Goal: Task Accomplishment & Management: Use online tool/utility

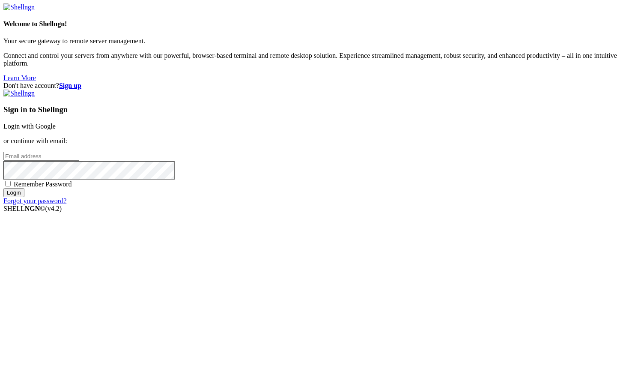
click at [56, 130] on link "Login with Google" at bounding box center [29, 125] width 52 height 7
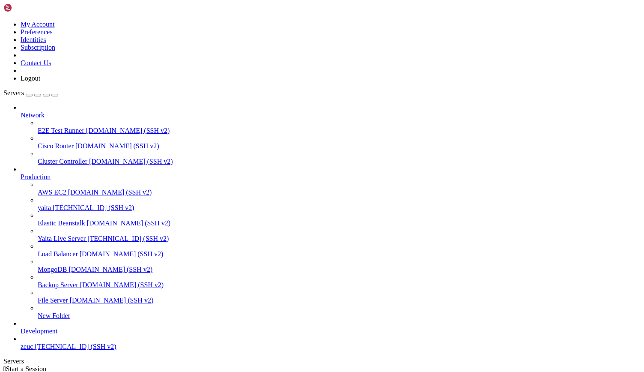
click at [51, 204] on span "yaita" at bounding box center [44, 207] width 13 height 7
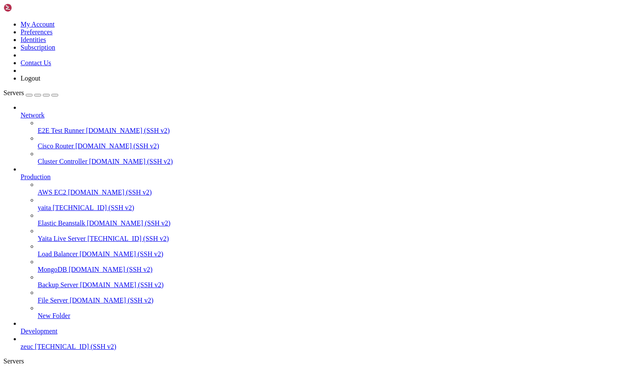
scroll to position [0, 0]
type input "/var/log"
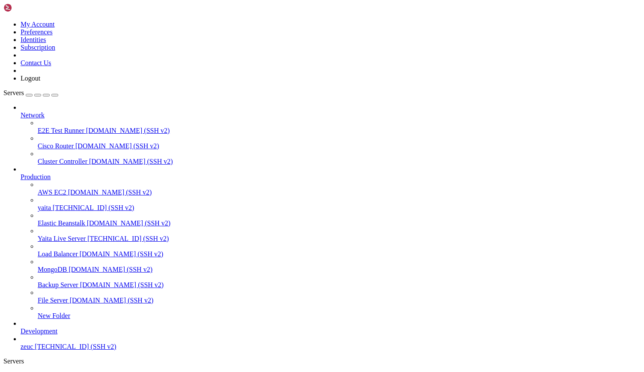
click at [133, 357] on link "yaita " at bounding box center [331, 379] width 620 height 15
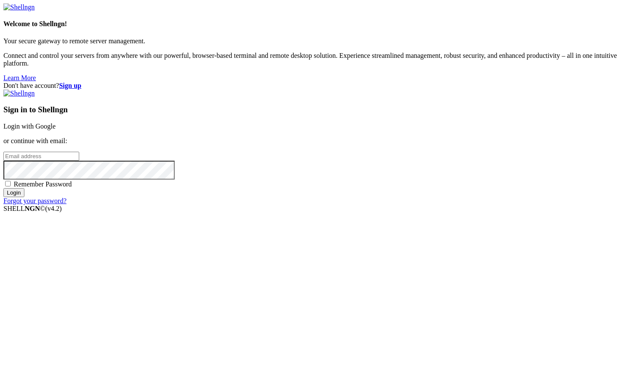
click at [56, 130] on link "Login with Google" at bounding box center [29, 125] width 52 height 7
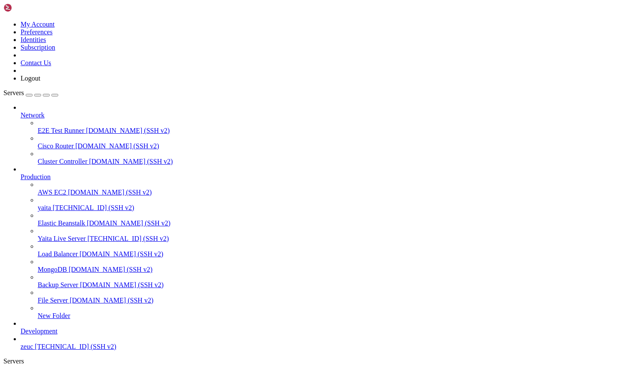
drag, startPoint x: 32, startPoint y: 779, endPoint x: 183, endPoint y: 781, distance: 151.6
copy x-row "sudo journalctl -u yaita-order.service -f"
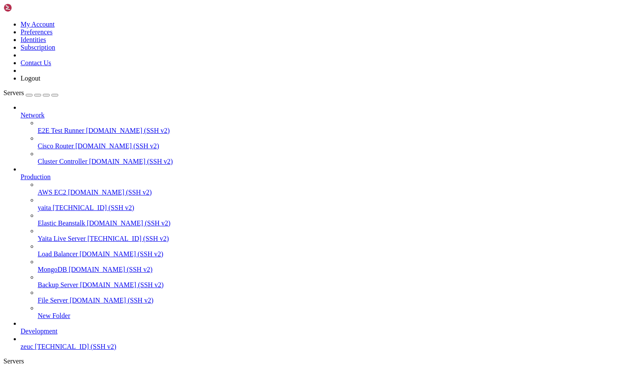
drag, startPoint x: 289, startPoint y: 829, endPoint x: 149, endPoint y: 722, distance: 176.0
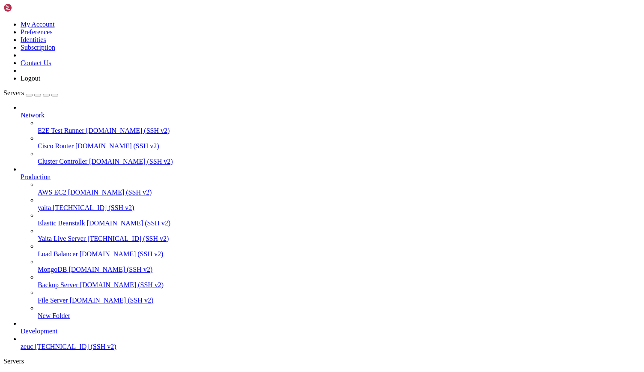
scroll to position [8486, 0]
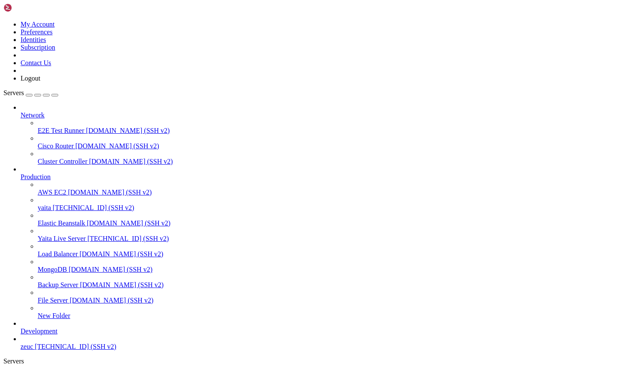
scroll to position [8552, 0]
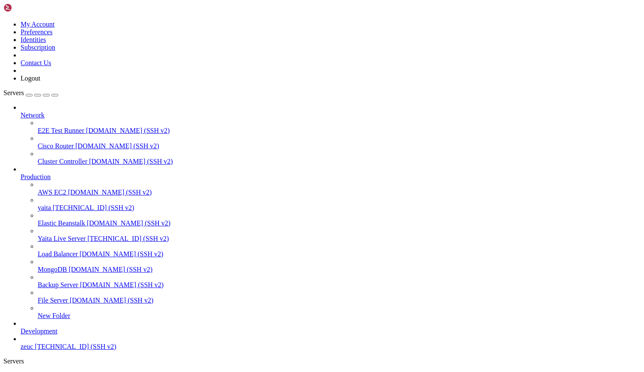
scroll to position [195, 0]
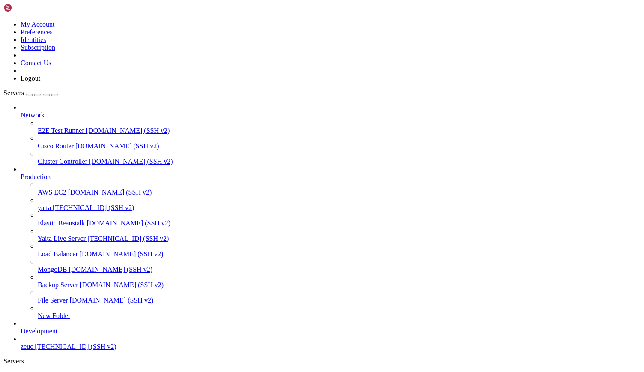
type input "/home/ubuntu/yaita-core-backend/user-service/logs"
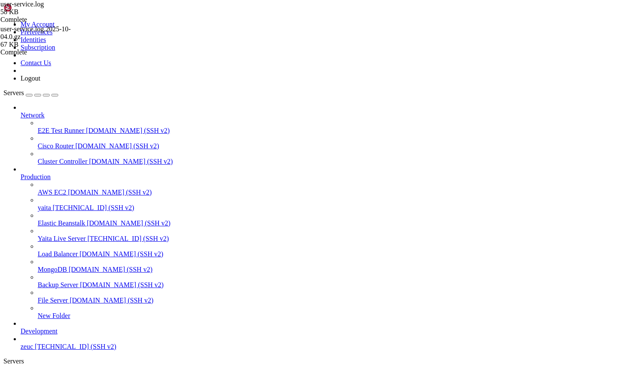
click at [134, 357] on link "yaita " at bounding box center [331, 379] width 620 height 15
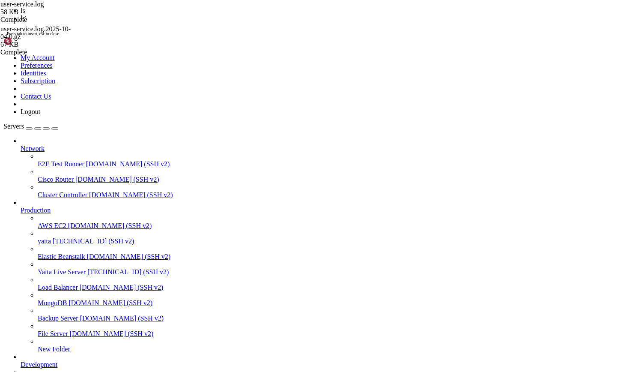
scroll to position [8683, 0]
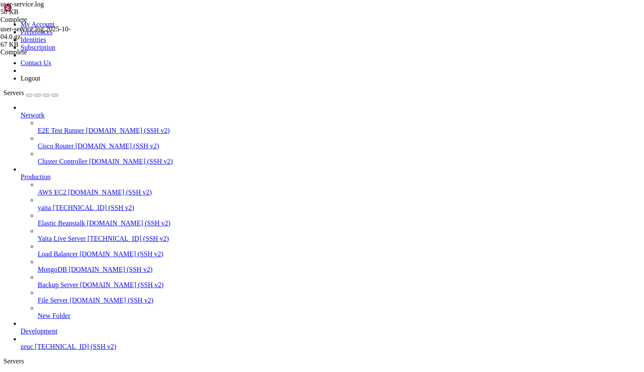
scroll to position [10022, 0]
drag, startPoint x: 205, startPoint y: 641, endPoint x: 332, endPoint y: 844, distance: 239.3
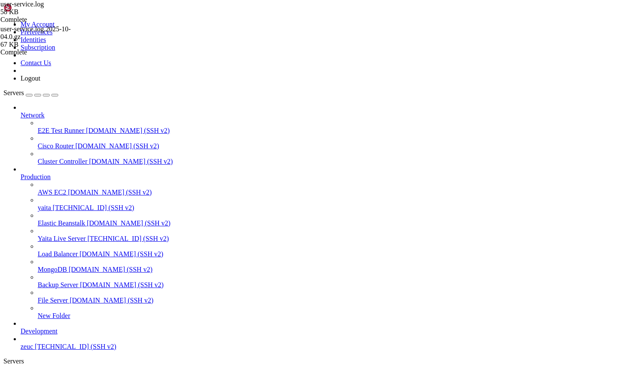
scroll to position [10240, 0]
click at [51, 204] on span "yaita" at bounding box center [44, 207] width 13 height 7
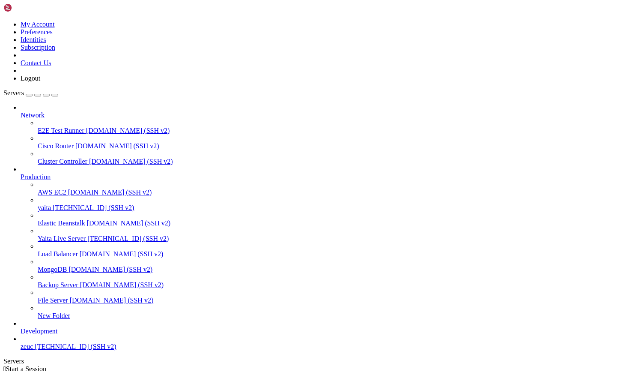
click at [51, 204] on span "yaita" at bounding box center [44, 207] width 13 height 7
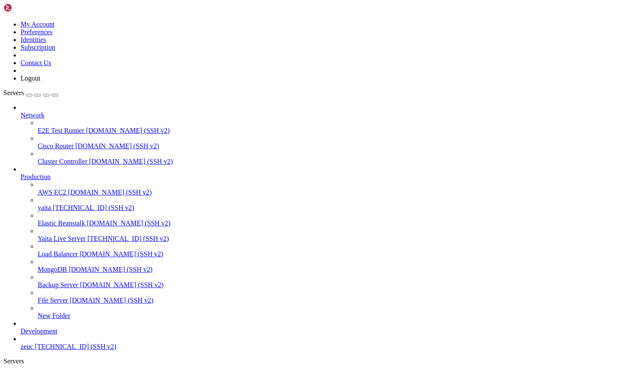
scroll to position [670, 0]
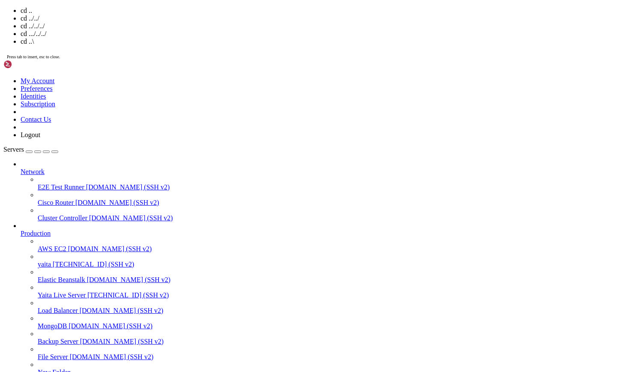
scroll to position [830, 0]
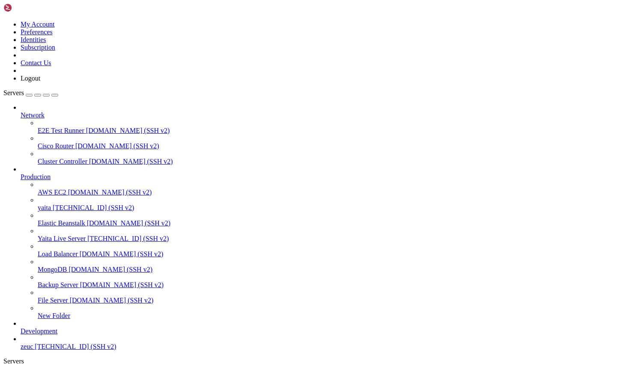
drag, startPoint x: 247, startPoint y: 807, endPoint x: 199, endPoint y: 776, distance: 57.7
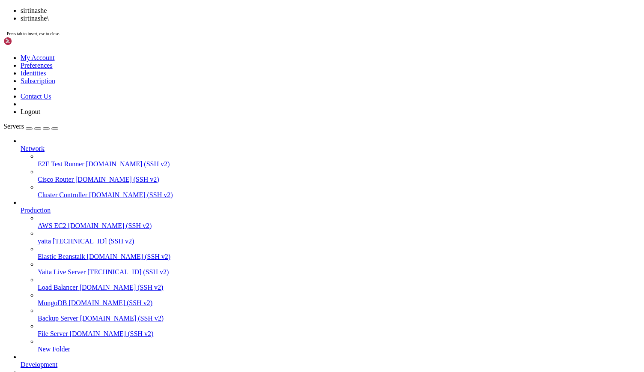
scroll to position [1863, 0]
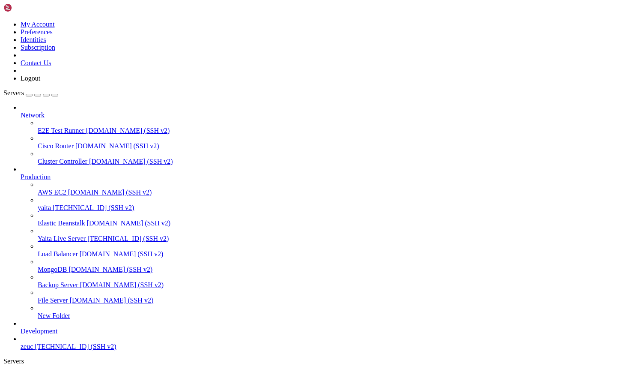
scroll to position [0, 0]
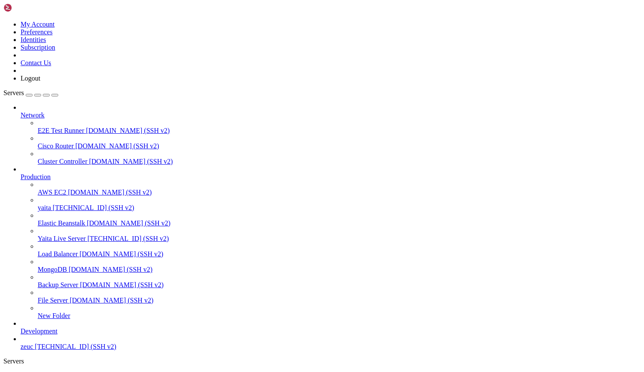
scroll to position [0, 0]
click at [34, 371] on span "yaita" at bounding box center [27, 375] width 13 height 7
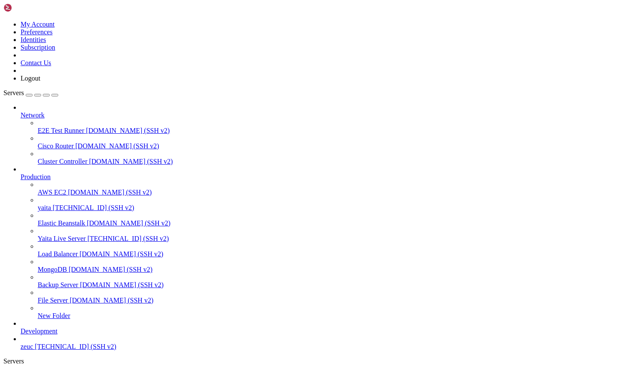
type input "/home/ubuntu/yaita-core-backend"
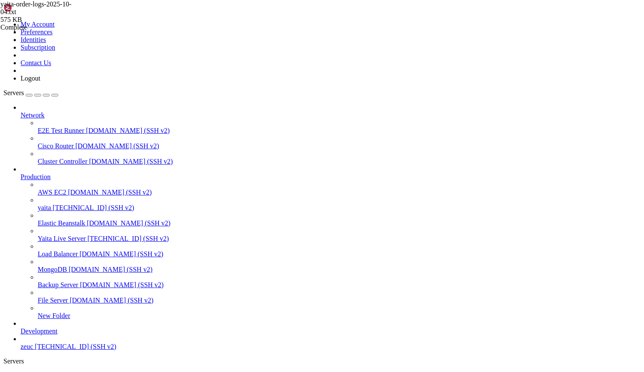
click at [125, 371] on link "yaita " at bounding box center [331, 379] width 620 height 15
drag, startPoint x: 9, startPoint y: 597, endPoint x: 316, endPoint y: 800, distance: 368.3
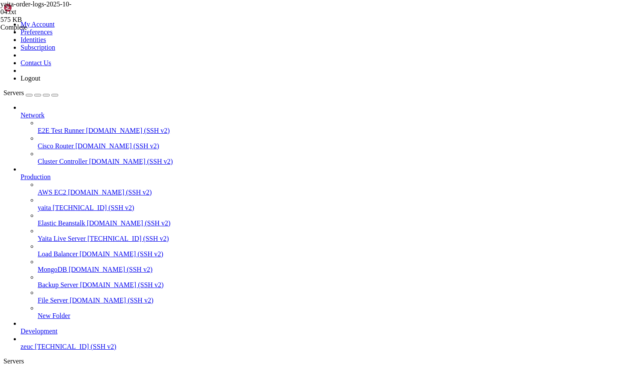
scroll to position [3479, 0]
copy div "✅ AlertManager installed %20filename%3Dnode_exporter-1.6.0.linux-amd64.tar.gz&r…"
drag, startPoint x: 309, startPoint y: 765, endPoint x: 151, endPoint y: 758, distance: 158.1
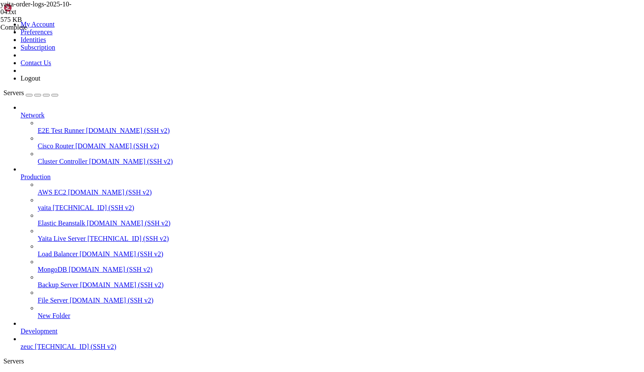
drag, startPoint x: 178, startPoint y: 571, endPoint x: 94, endPoint y: 582, distance: 84.6
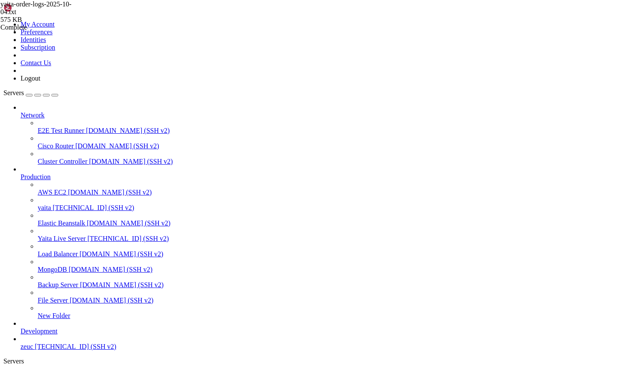
drag, startPoint x: 368, startPoint y: 681, endPoint x: -59, endPoint y: 561, distance: 443.2
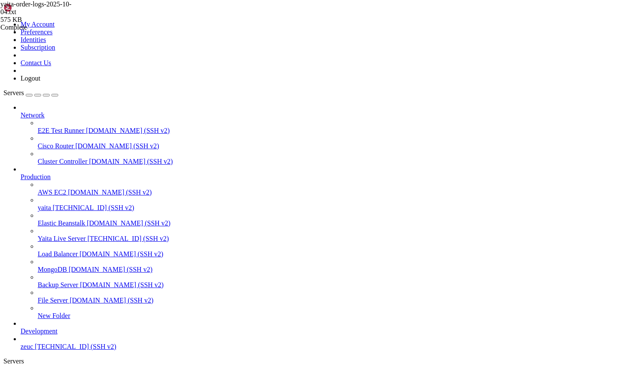
drag, startPoint x: 33, startPoint y: 604, endPoint x: 183, endPoint y: 601, distance: 150.7
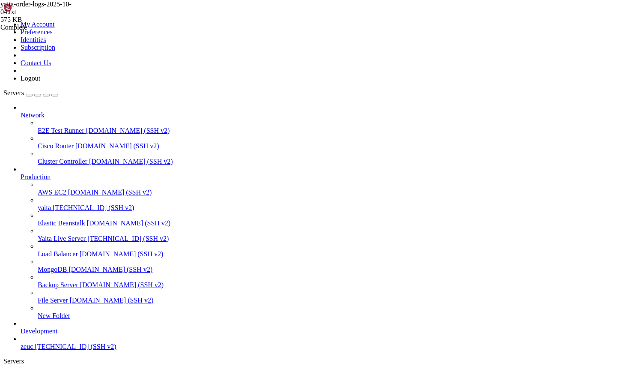
scroll to position [7577, 0]
drag, startPoint x: 488, startPoint y: 727, endPoint x: 497, endPoint y: 744, distance: 19.0
